Goal: Book appointment/travel/reservation

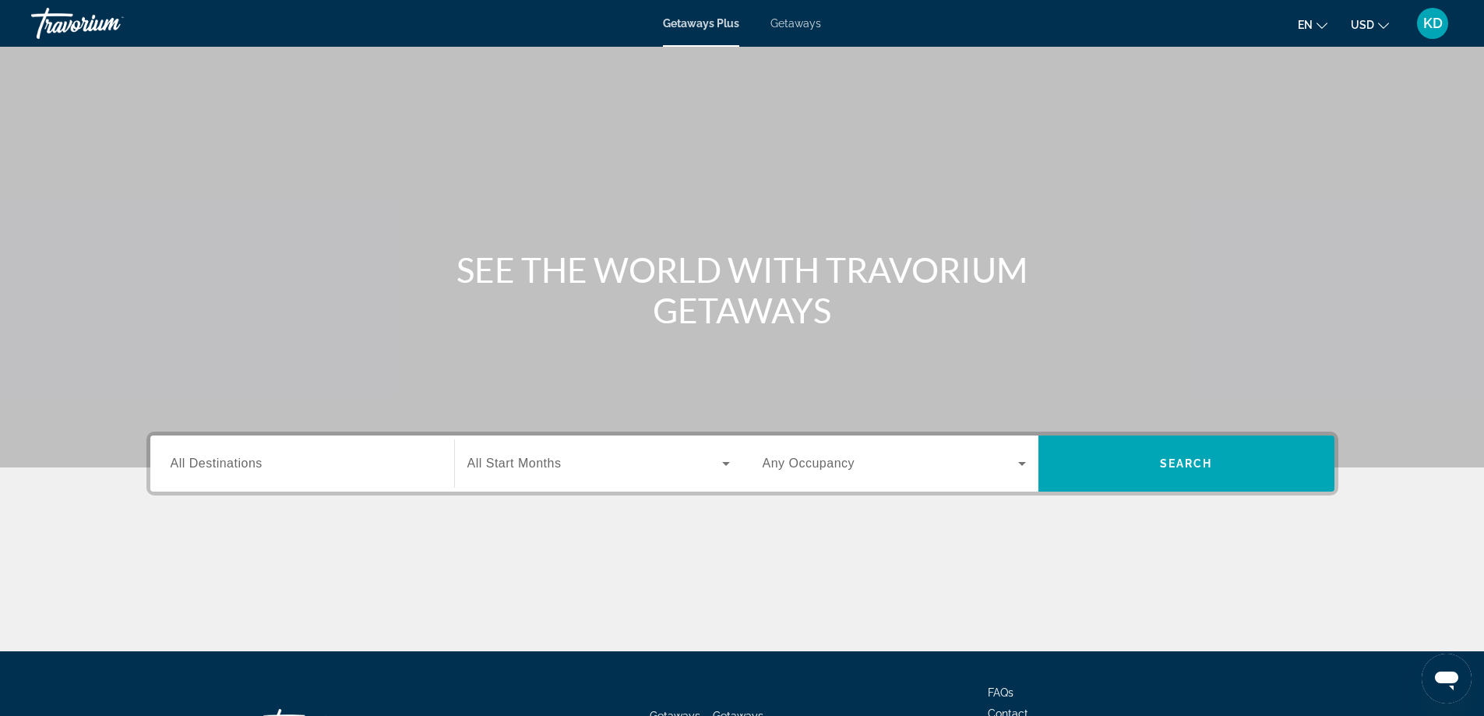
click at [295, 470] on input "Destination All Destinations" at bounding box center [302, 464] width 263 height 19
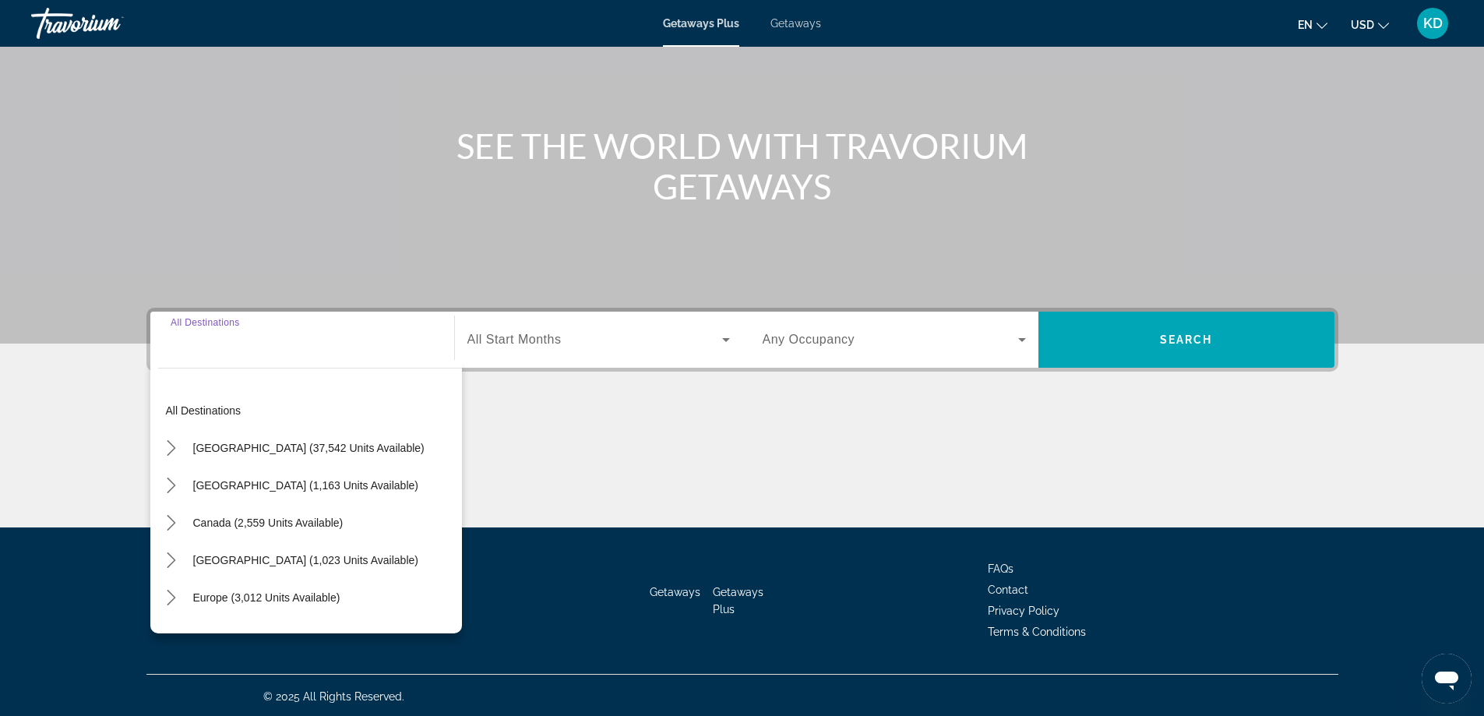
scroll to position [126, 0]
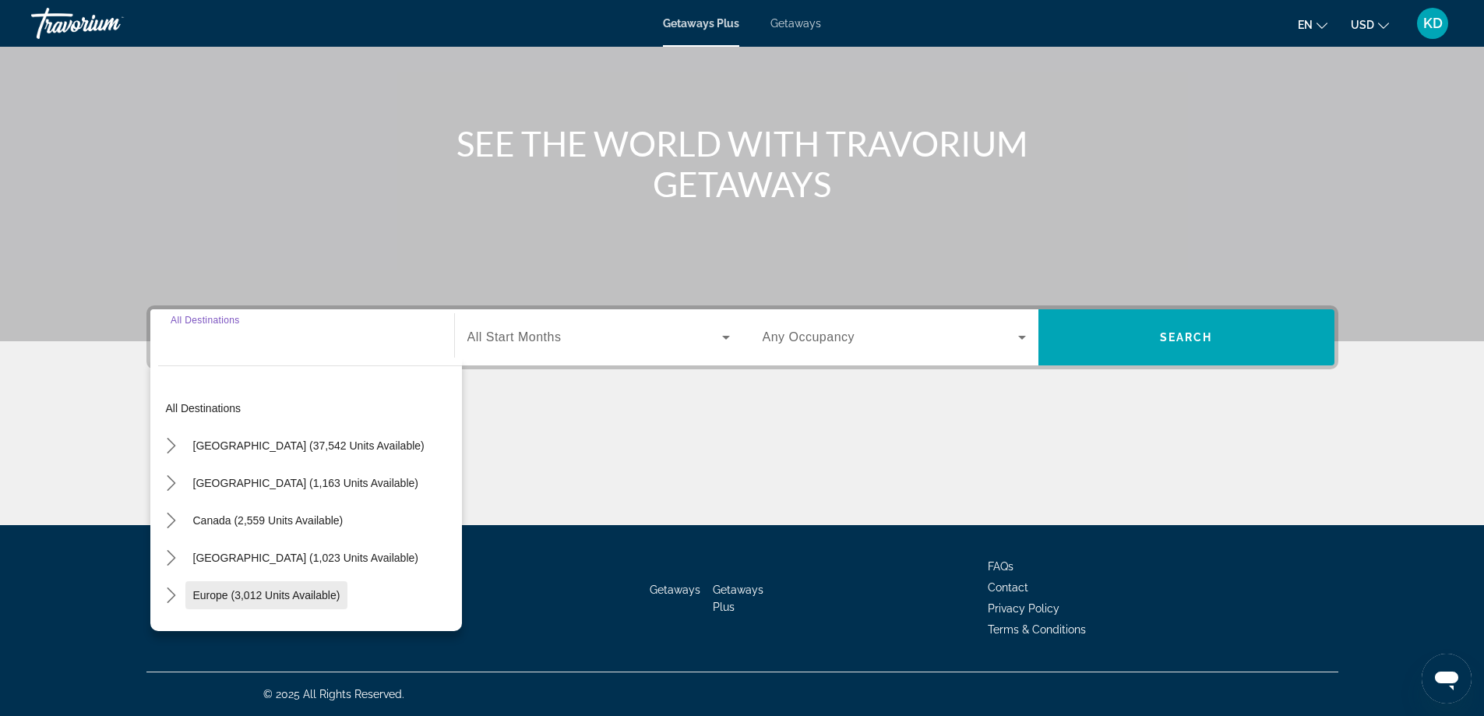
click at [254, 597] on span "Europe (3,012 units available)" at bounding box center [266, 595] width 147 height 12
type input "**********"
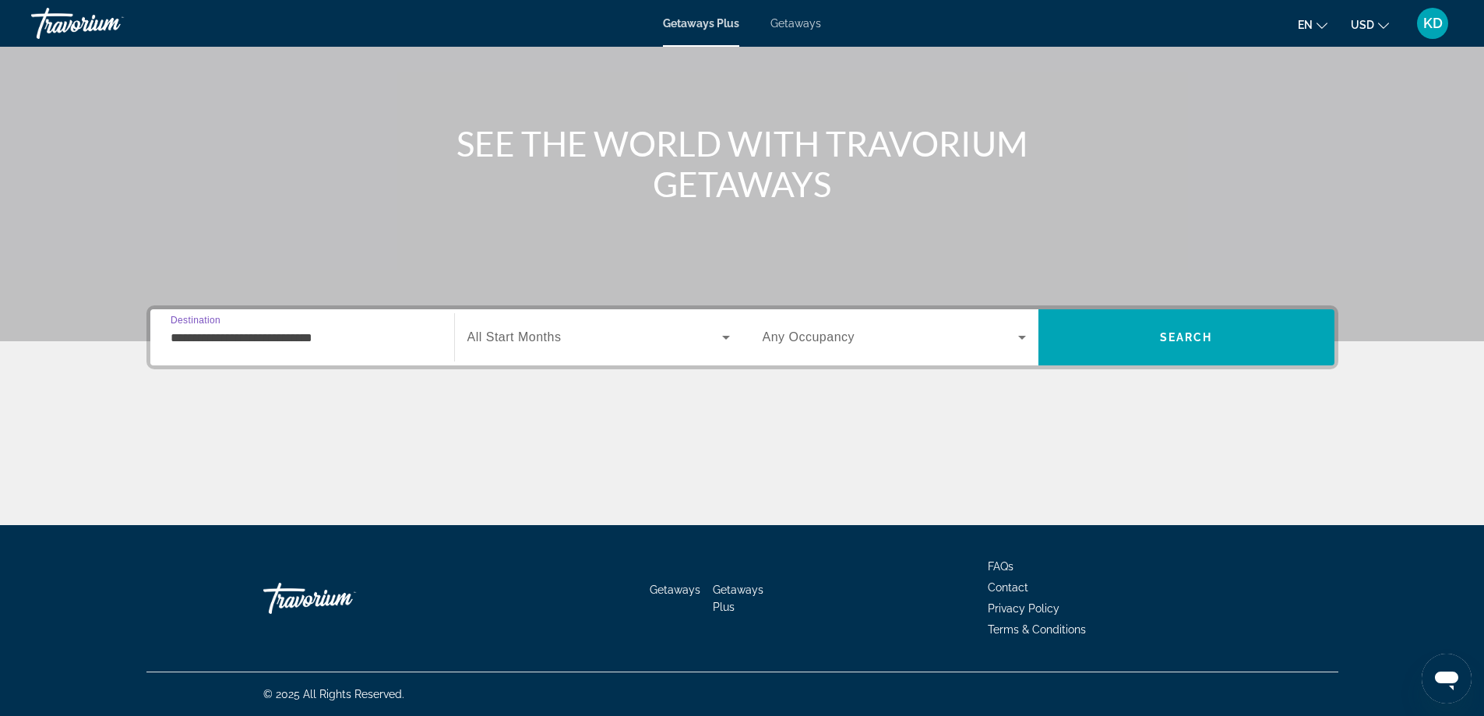
click at [572, 339] on span "Search widget" at bounding box center [594, 337] width 255 height 19
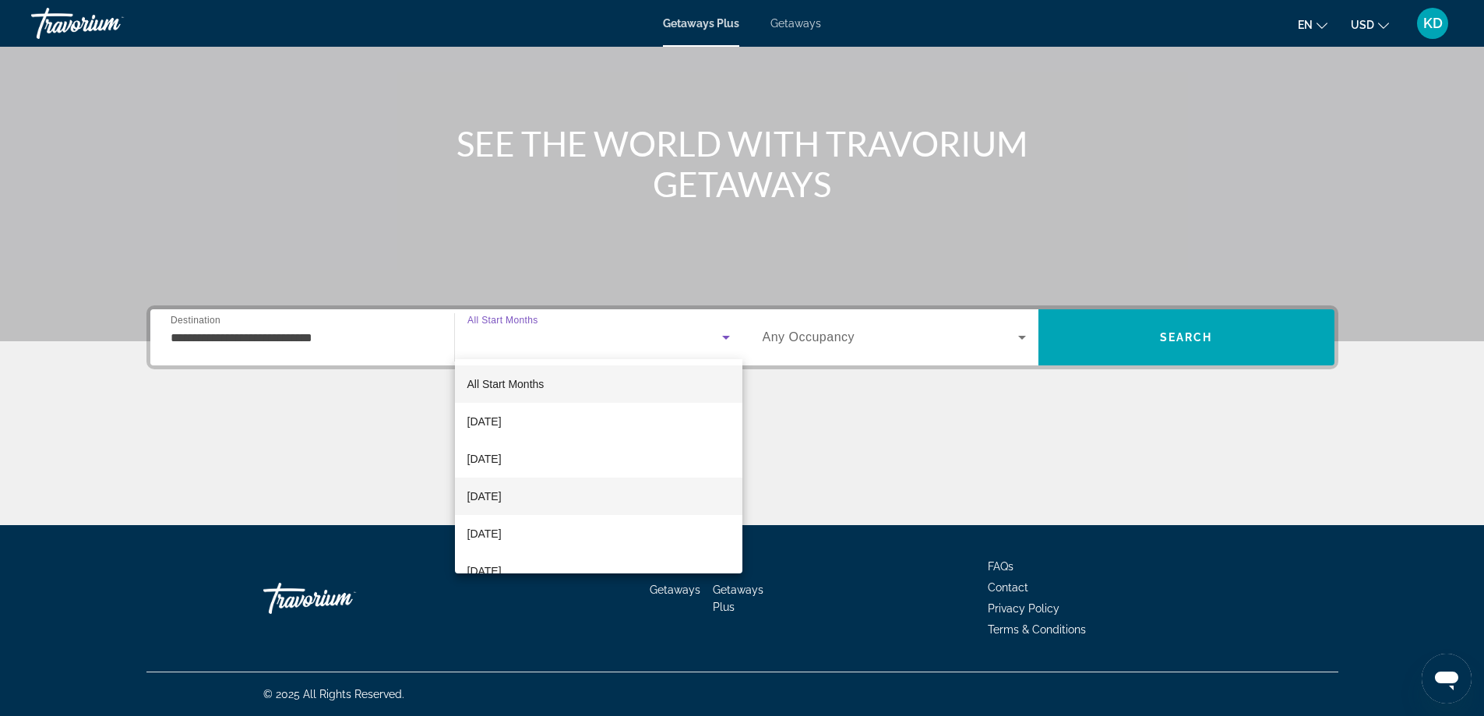
click at [502, 496] on span "[DATE]" at bounding box center [484, 496] width 34 height 19
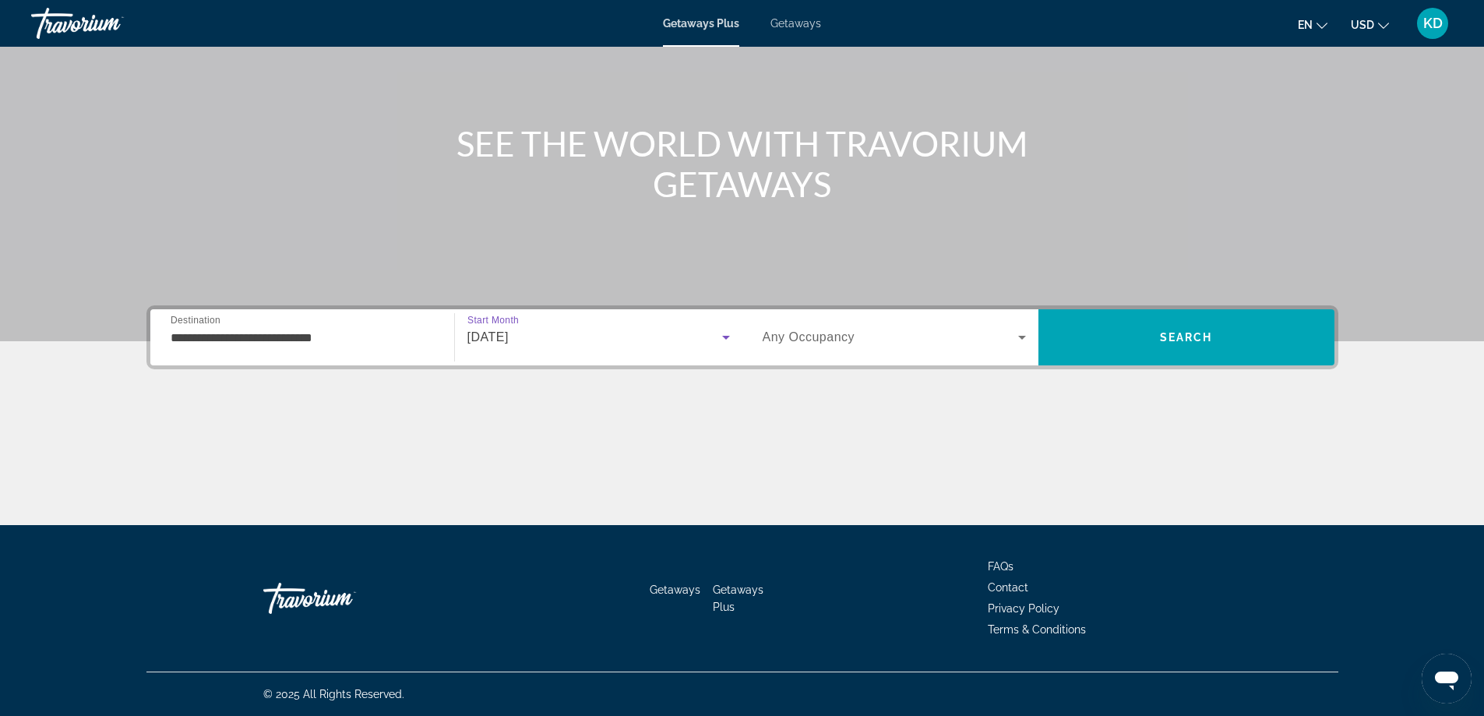
click at [843, 340] on span "Any Occupancy" at bounding box center [808, 336] width 93 height 13
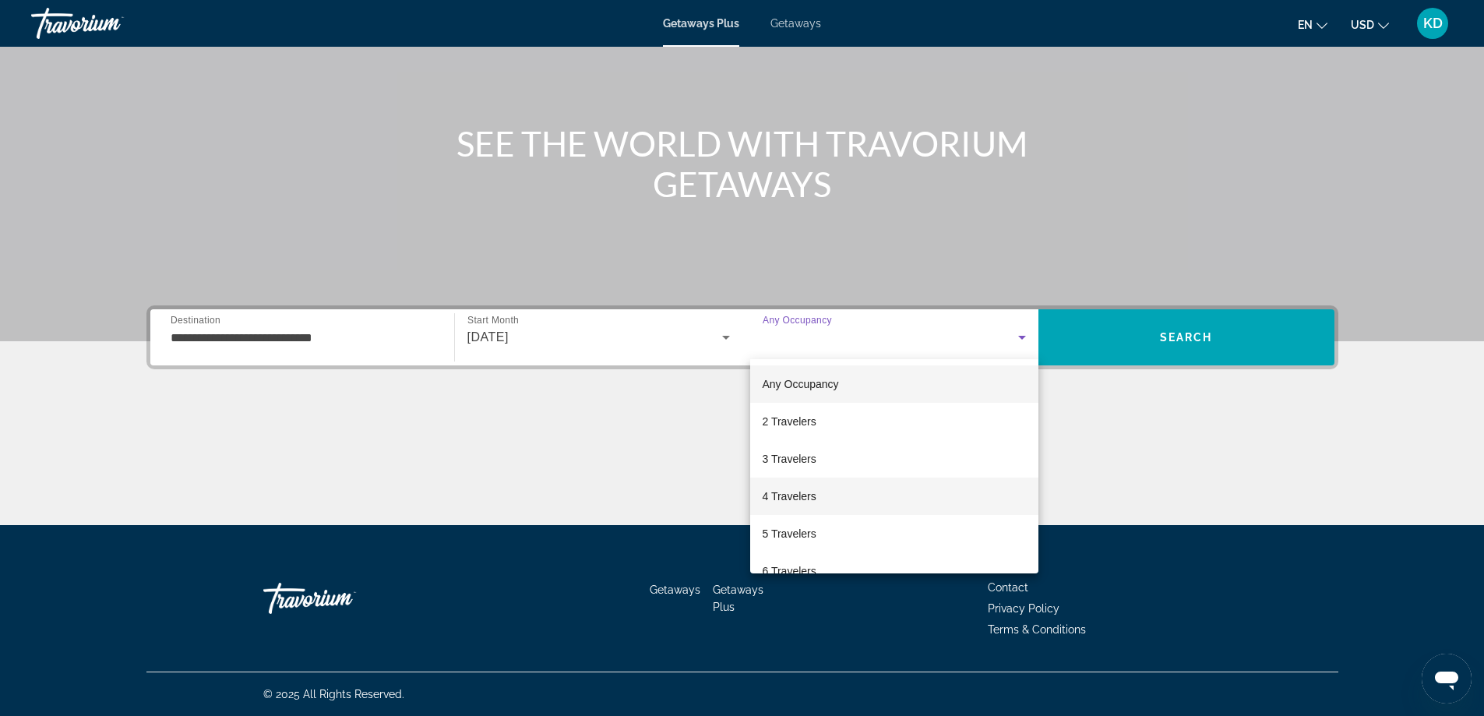
click at [787, 498] on span "4 Travelers" at bounding box center [789, 496] width 54 height 19
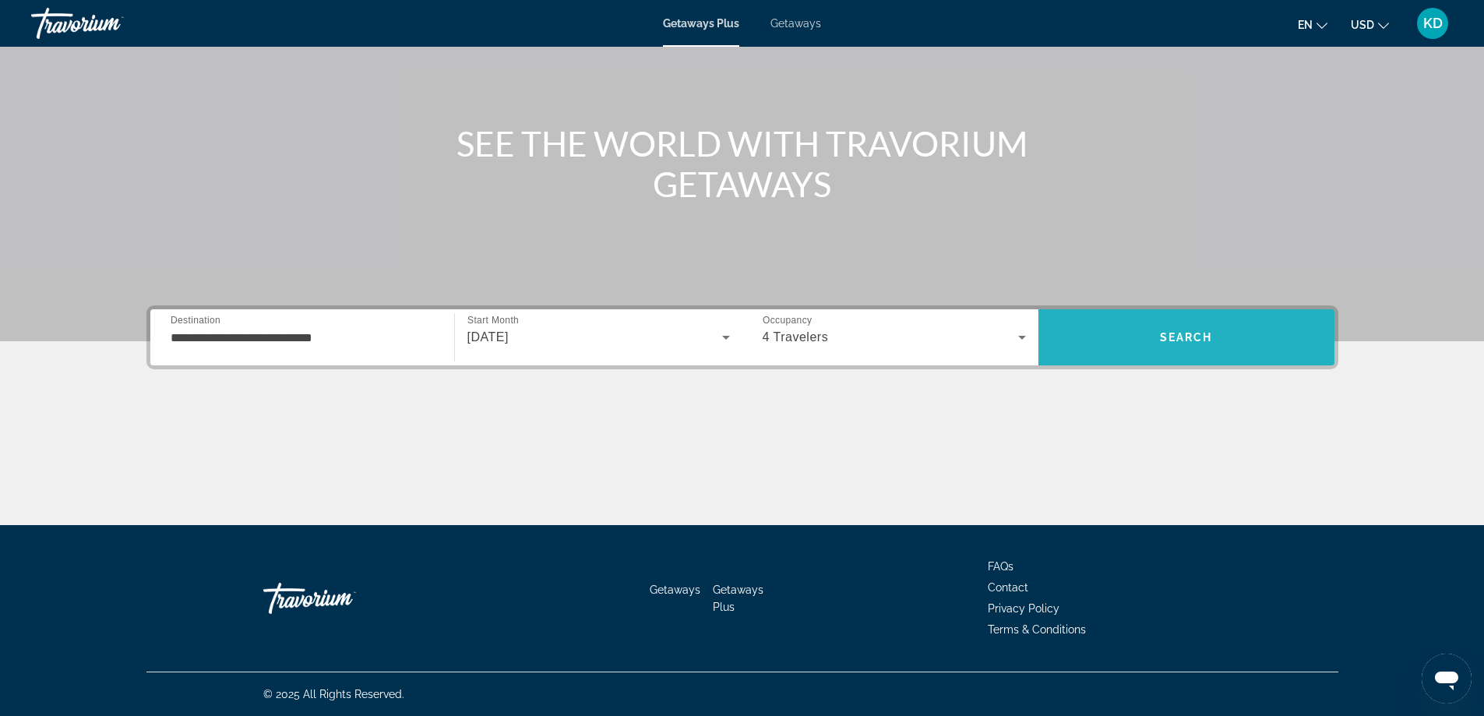
click at [1188, 333] on span "Search" at bounding box center [1186, 337] width 53 height 12
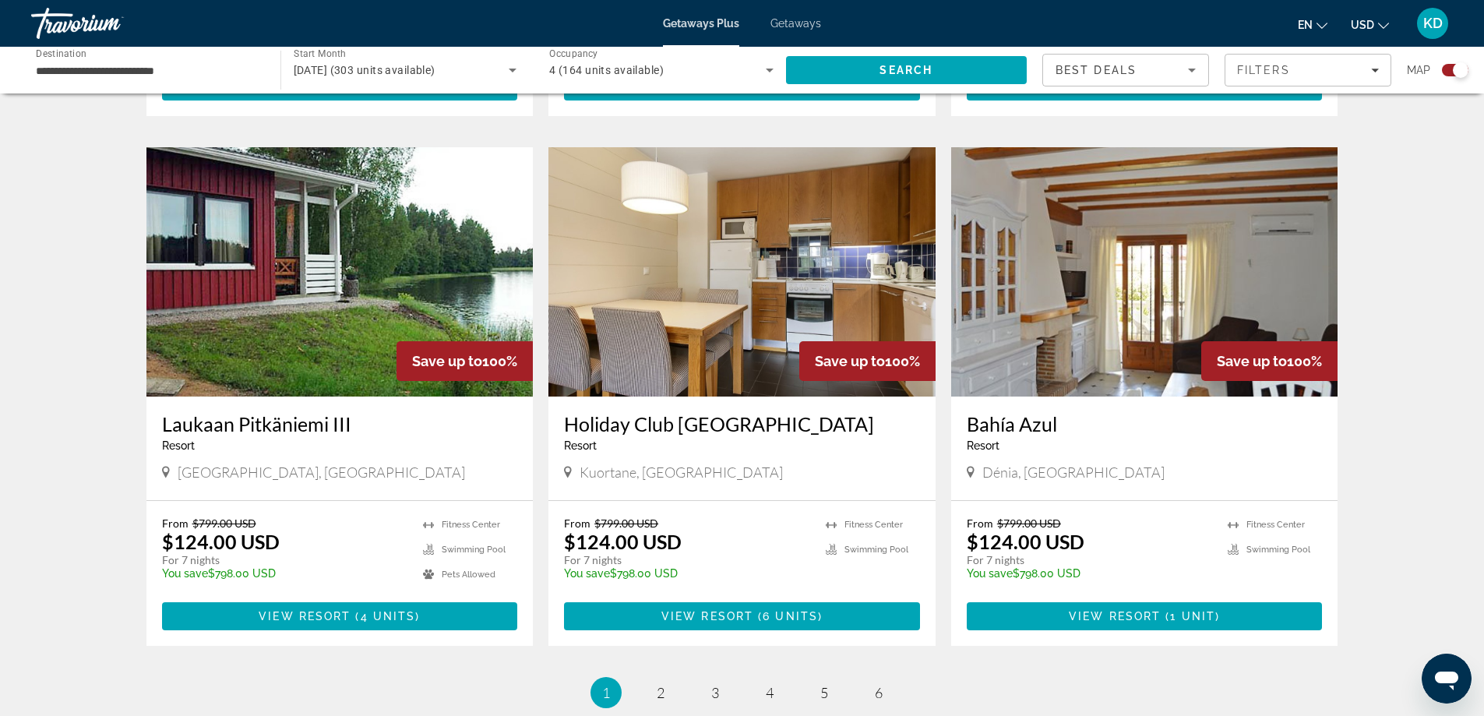
scroll to position [2181, 0]
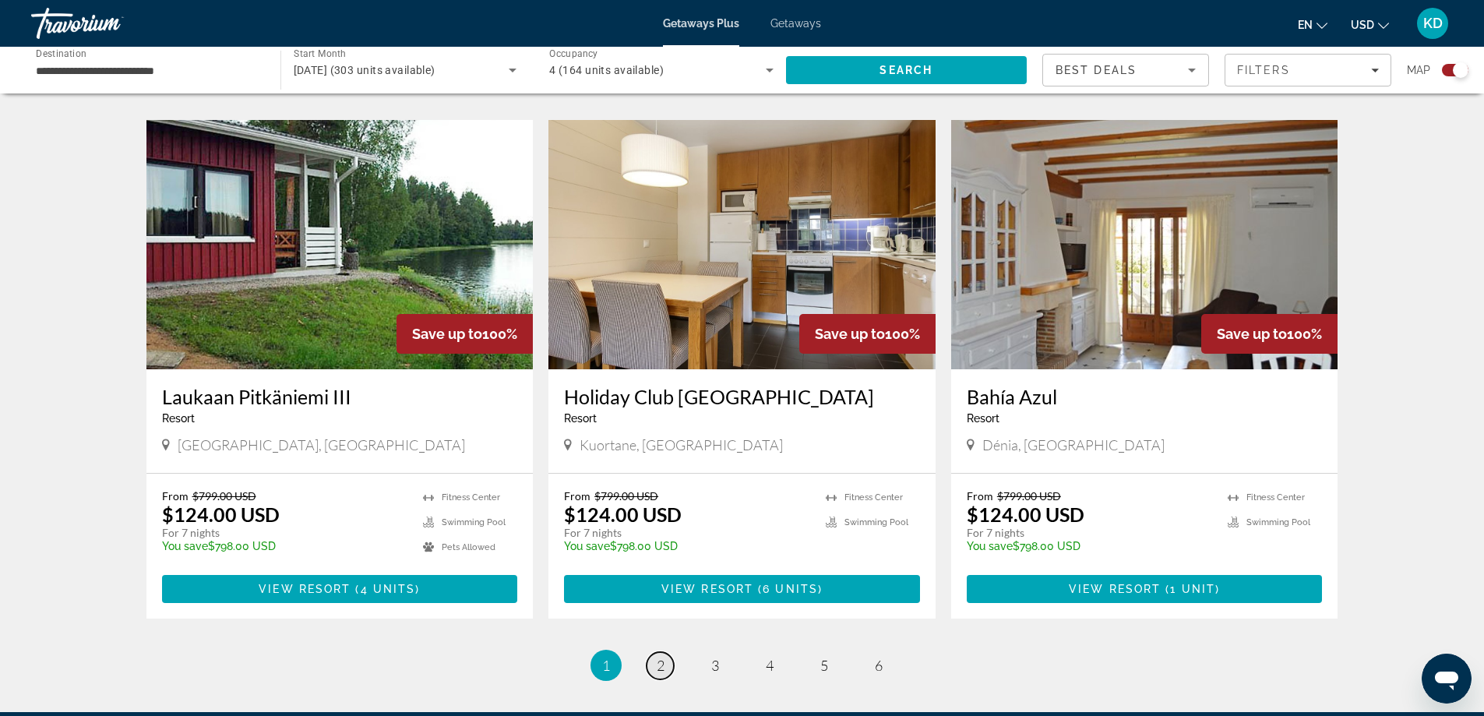
click at [660, 657] on span "2" at bounding box center [661, 665] width 8 height 17
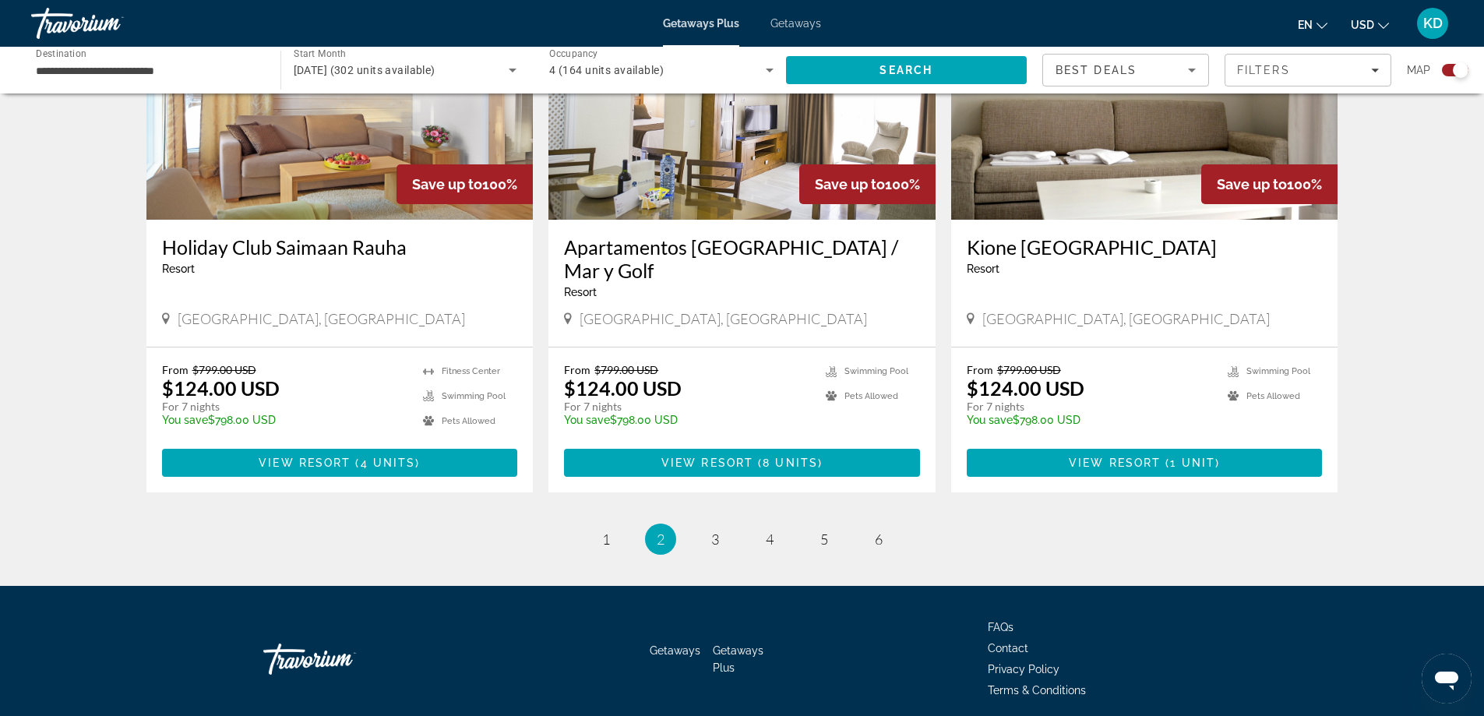
scroll to position [2287, 0]
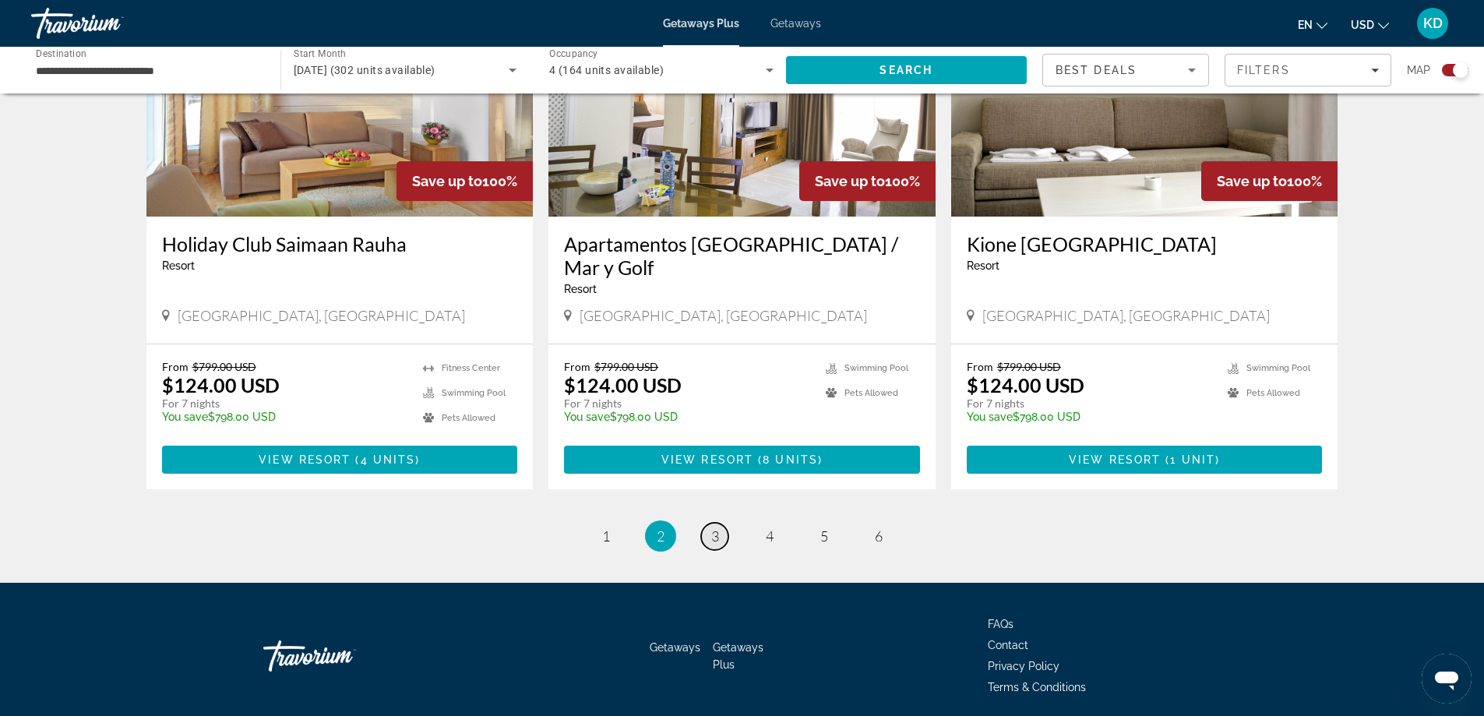
click at [716, 527] on span "3" at bounding box center [715, 535] width 8 height 17
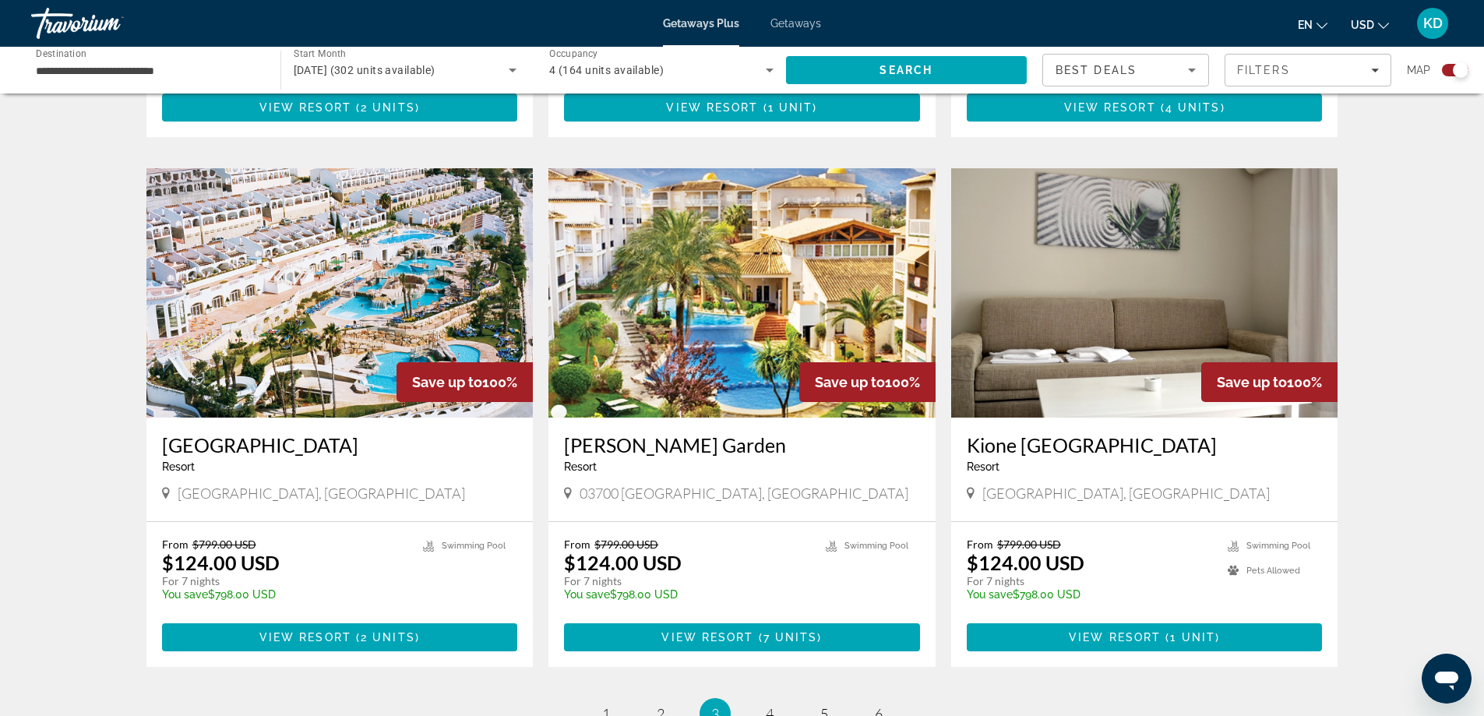
scroll to position [2181, 0]
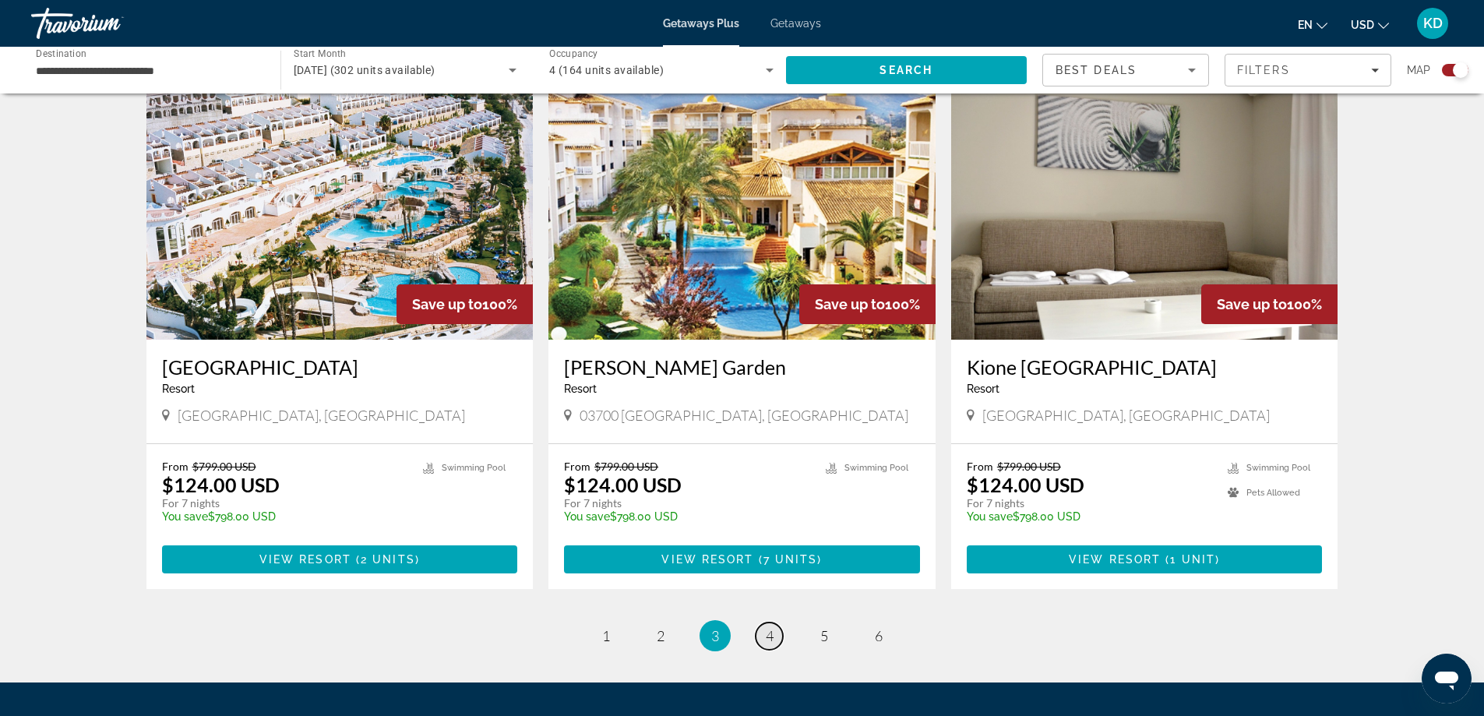
click at [774, 622] on link "page 4" at bounding box center [768, 635] width 27 height 27
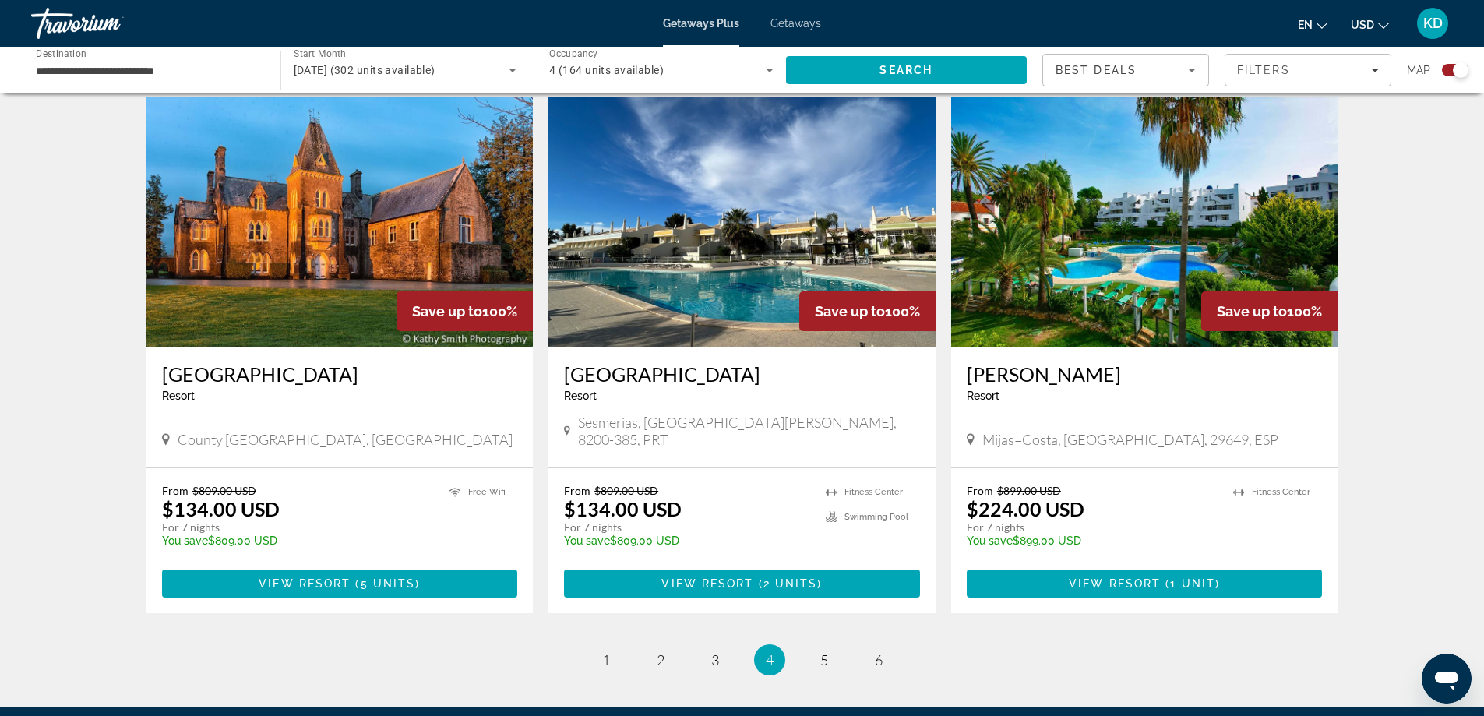
scroll to position [2259, 0]
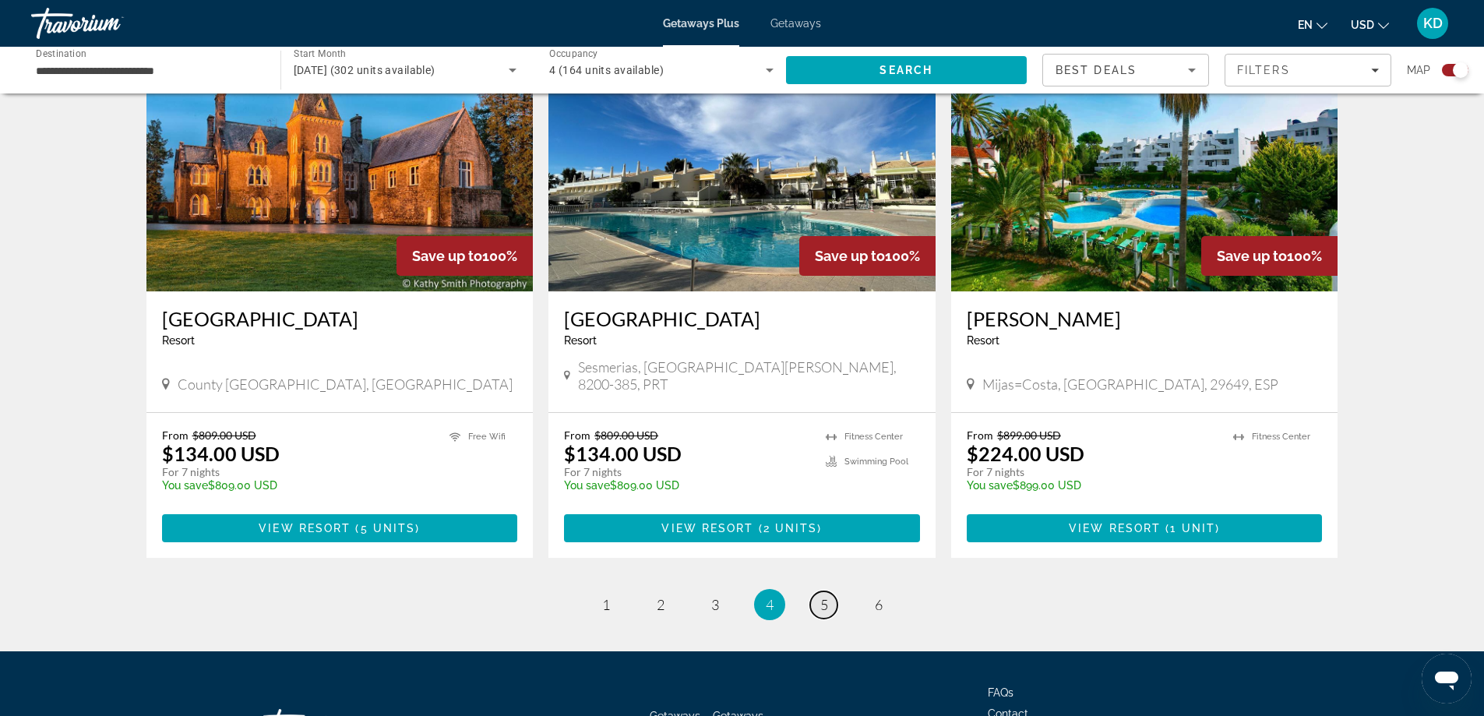
click at [819, 591] on link "page 5" at bounding box center [823, 604] width 27 height 27
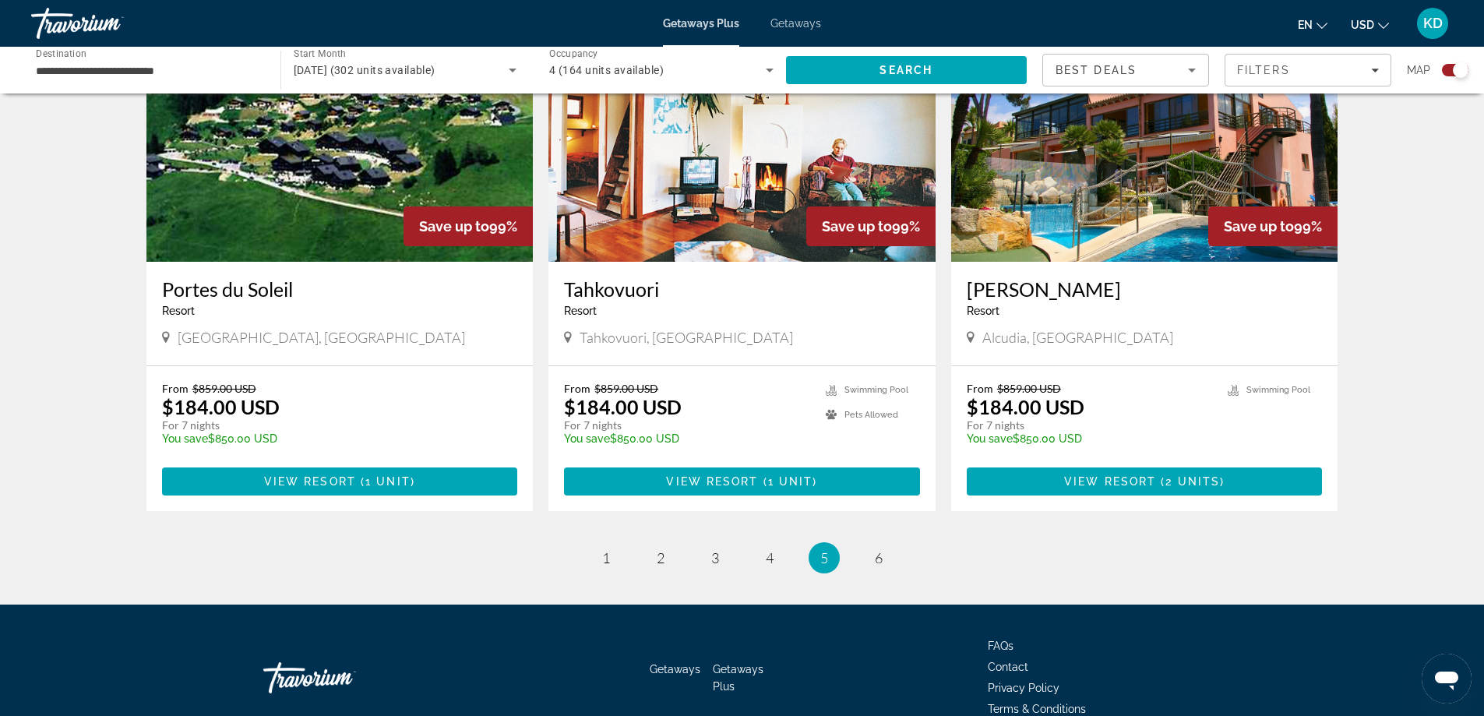
scroll to position [2259, 0]
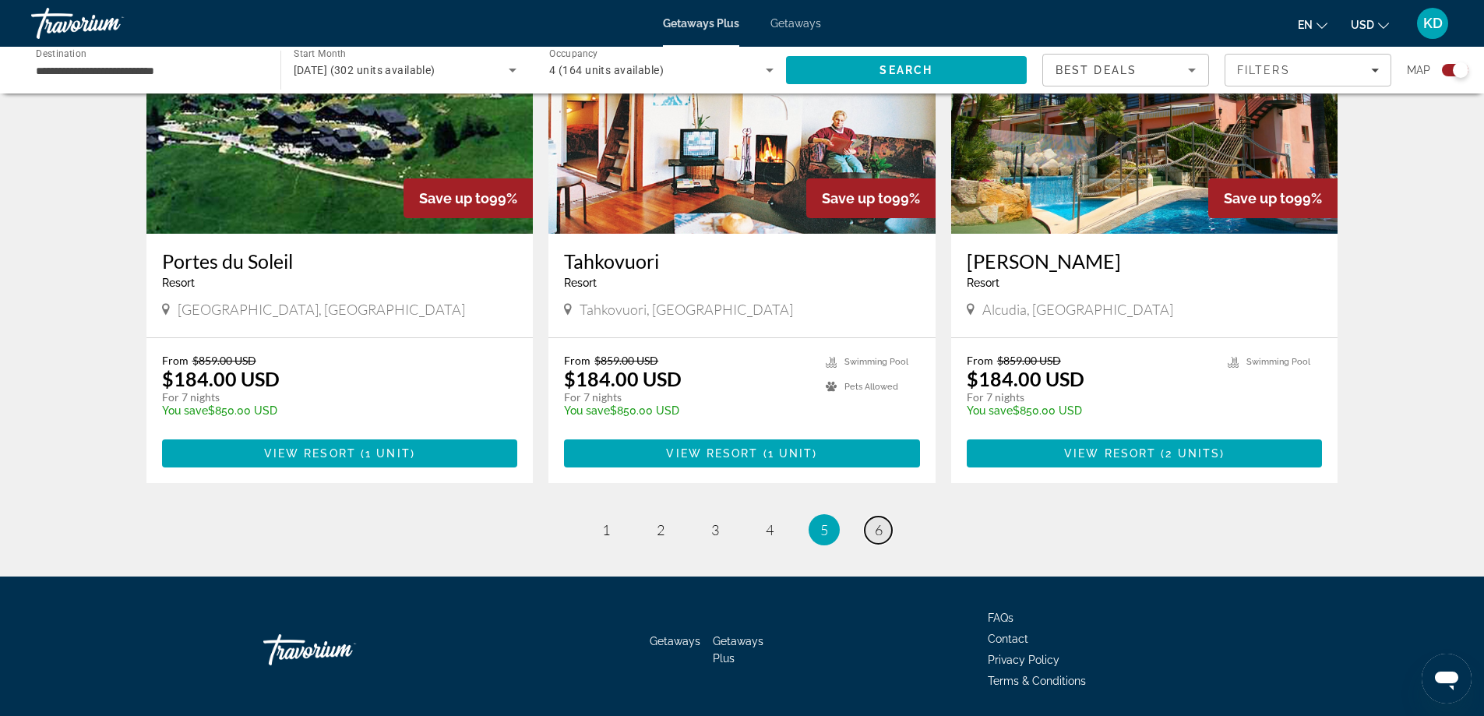
click at [873, 516] on link "page 6" at bounding box center [877, 529] width 27 height 27
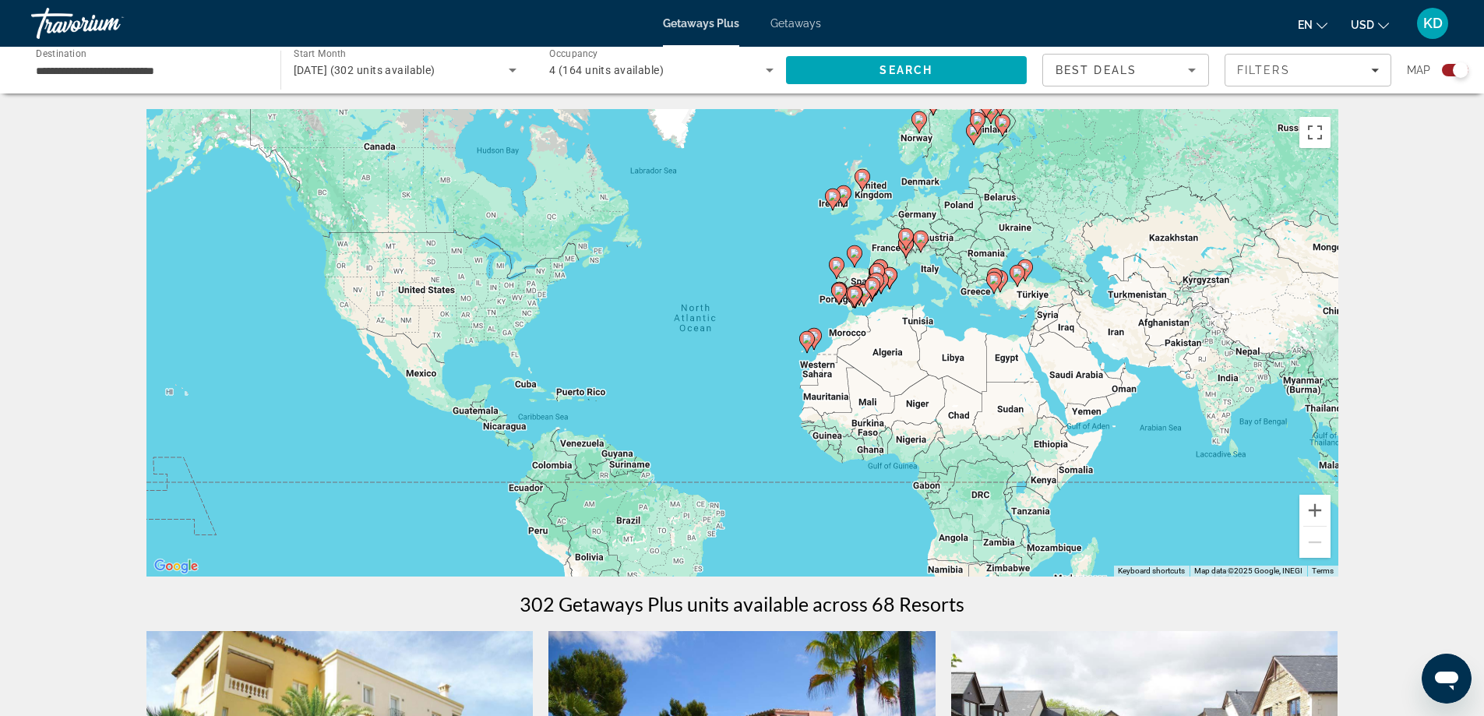
click at [789, 20] on span "Getaways" at bounding box center [795, 23] width 51 height 12
